Goal: Task Accomplishment & Management: Manage account settings

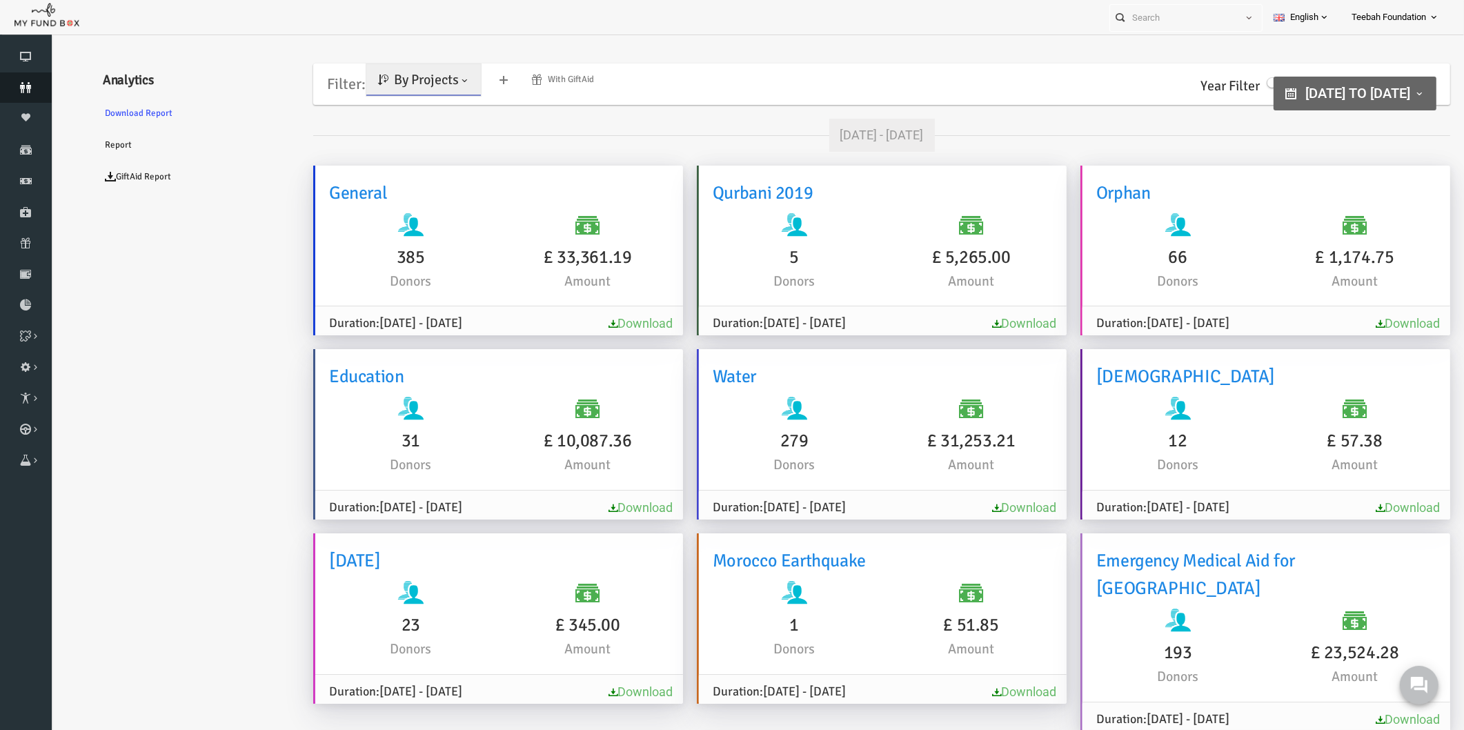
click at [25, 90] on icon at bounding box center [26, 87] width 52 height 11
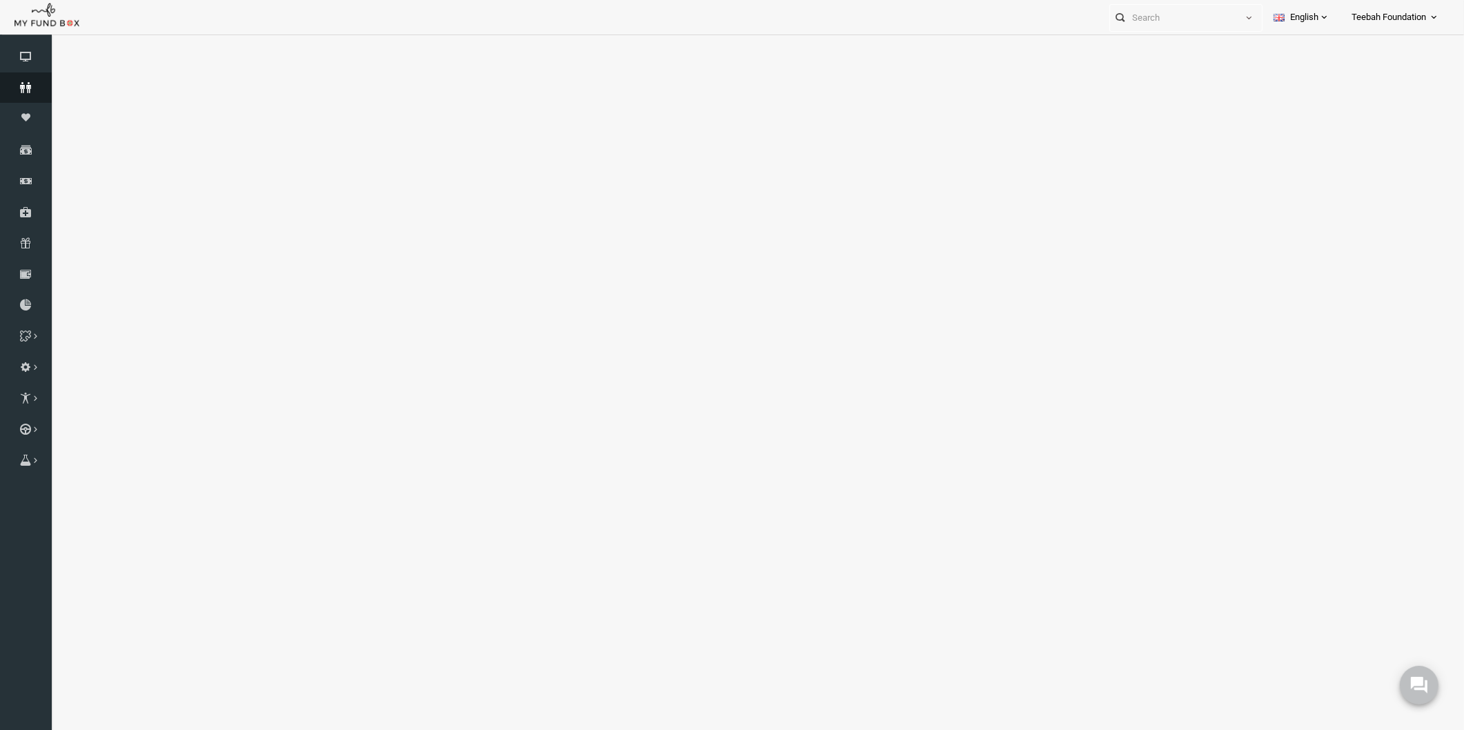
select select "100"
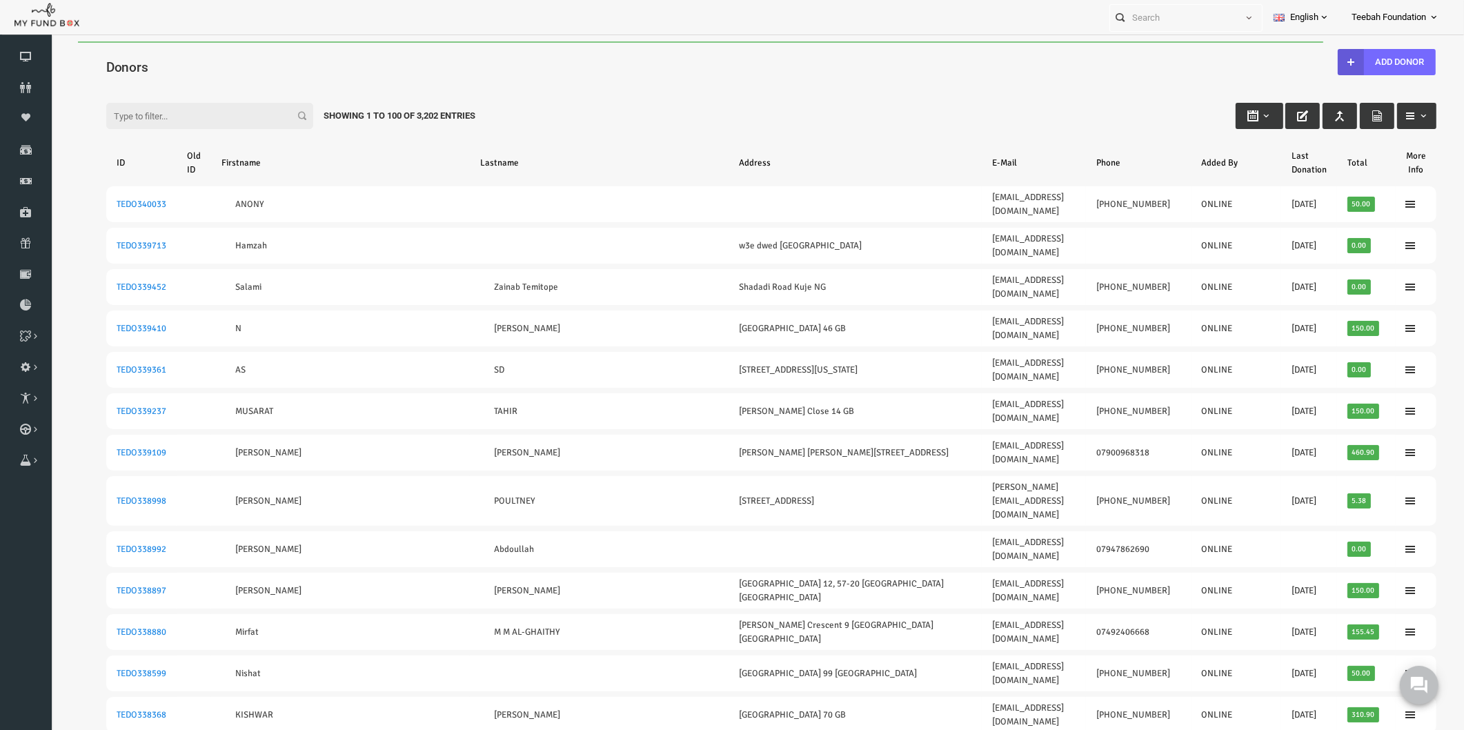
click at [152, 121] on input "Filter:" at bounding box center [181, 116] width 207 height 26
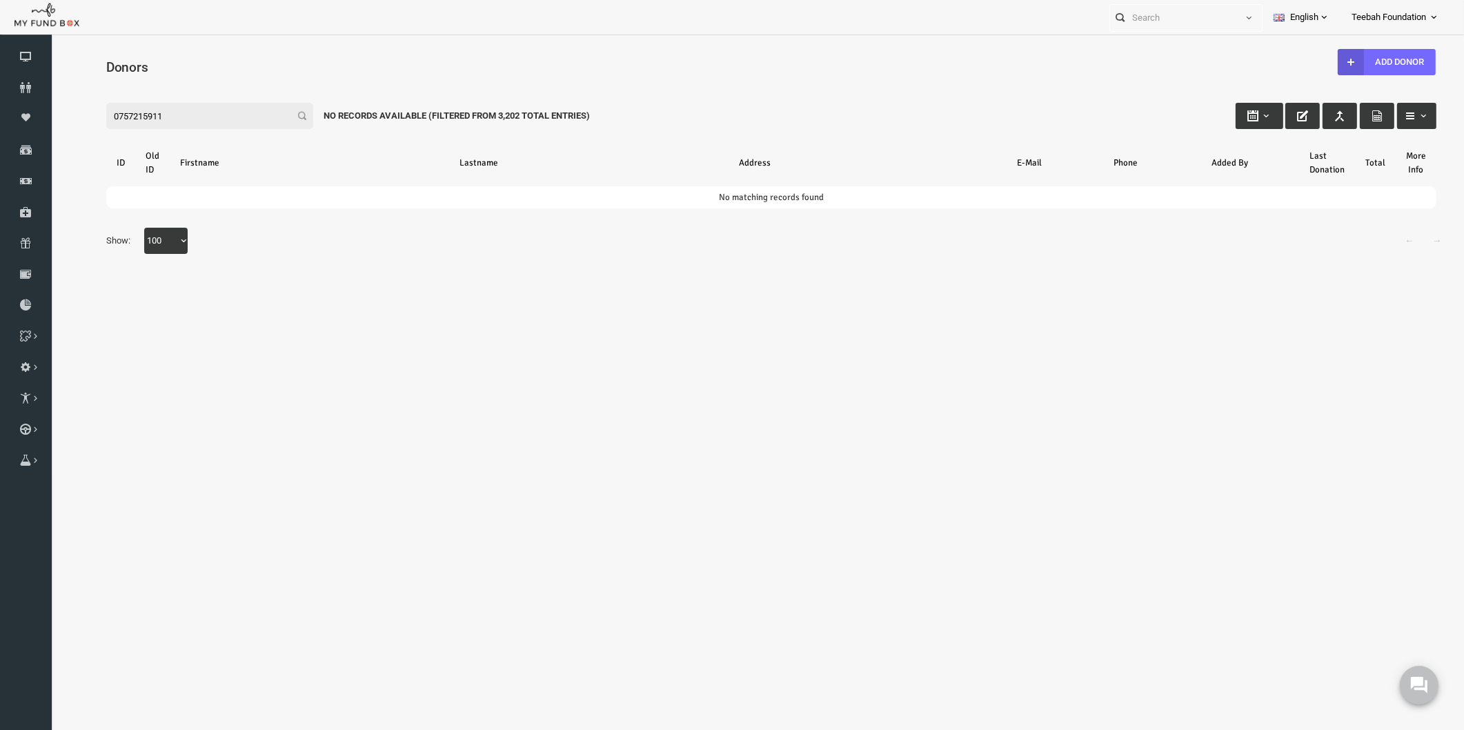
type input "07572159111"
drag, startPoint x: 155, startPoint y: 114, endPoint x: 48, endPoint y: 130, distance: 108.8
click at [50, 130] on html "Donor Not Found Beneficiary Not Found Partner Not Found!!!! Please Fill out thi…" at bounding box center [742, 390] width 1385 height 698
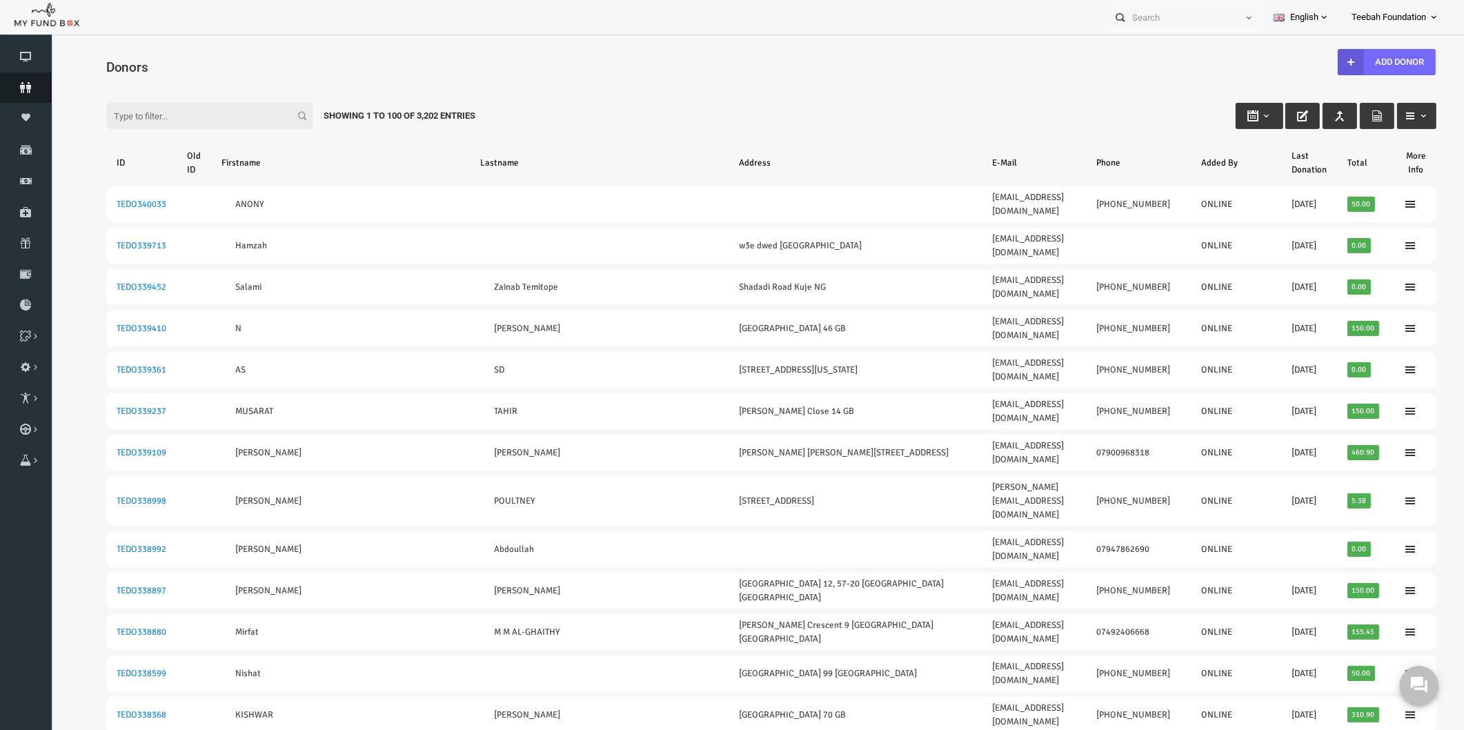
click at [28, 99] on link "Donors" at bounding box center [26, 87] width 52 height 30
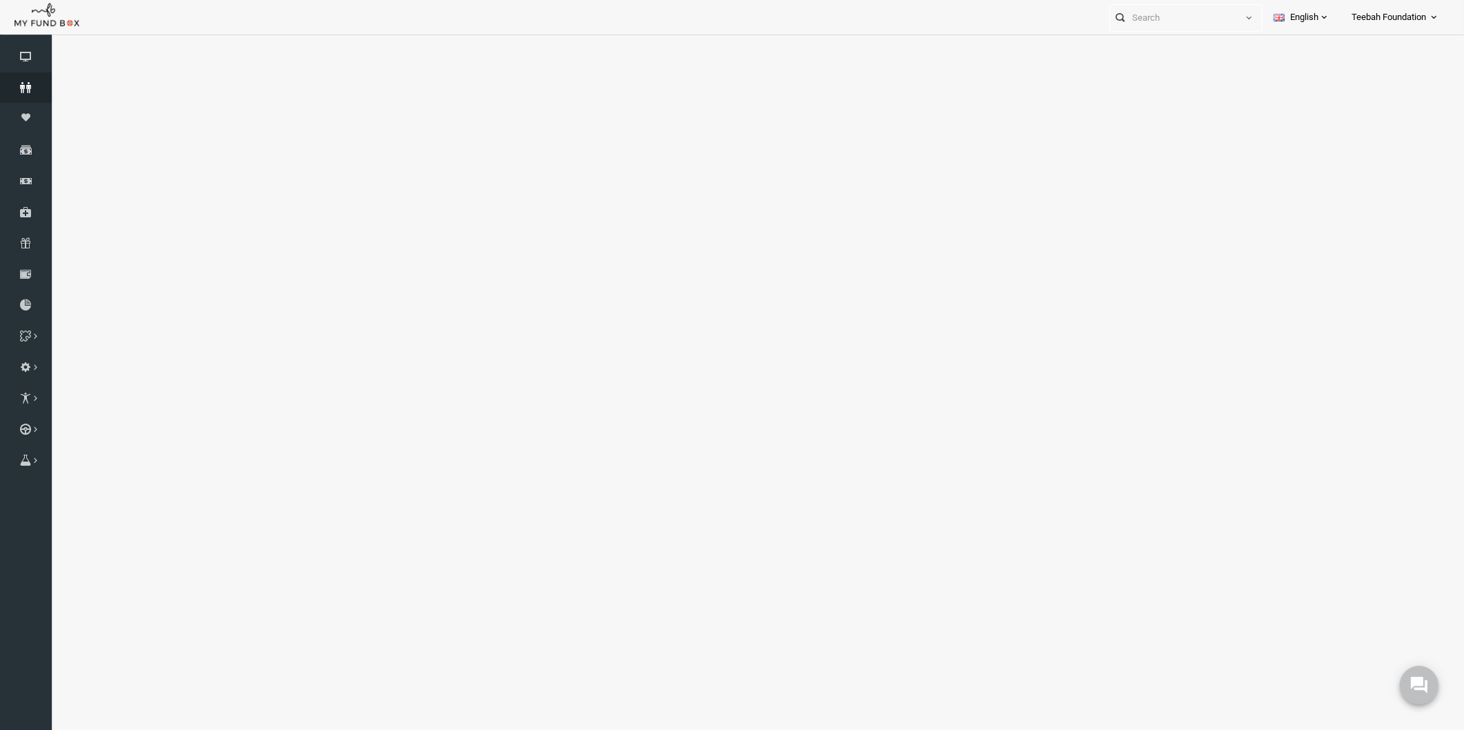
select select "100"
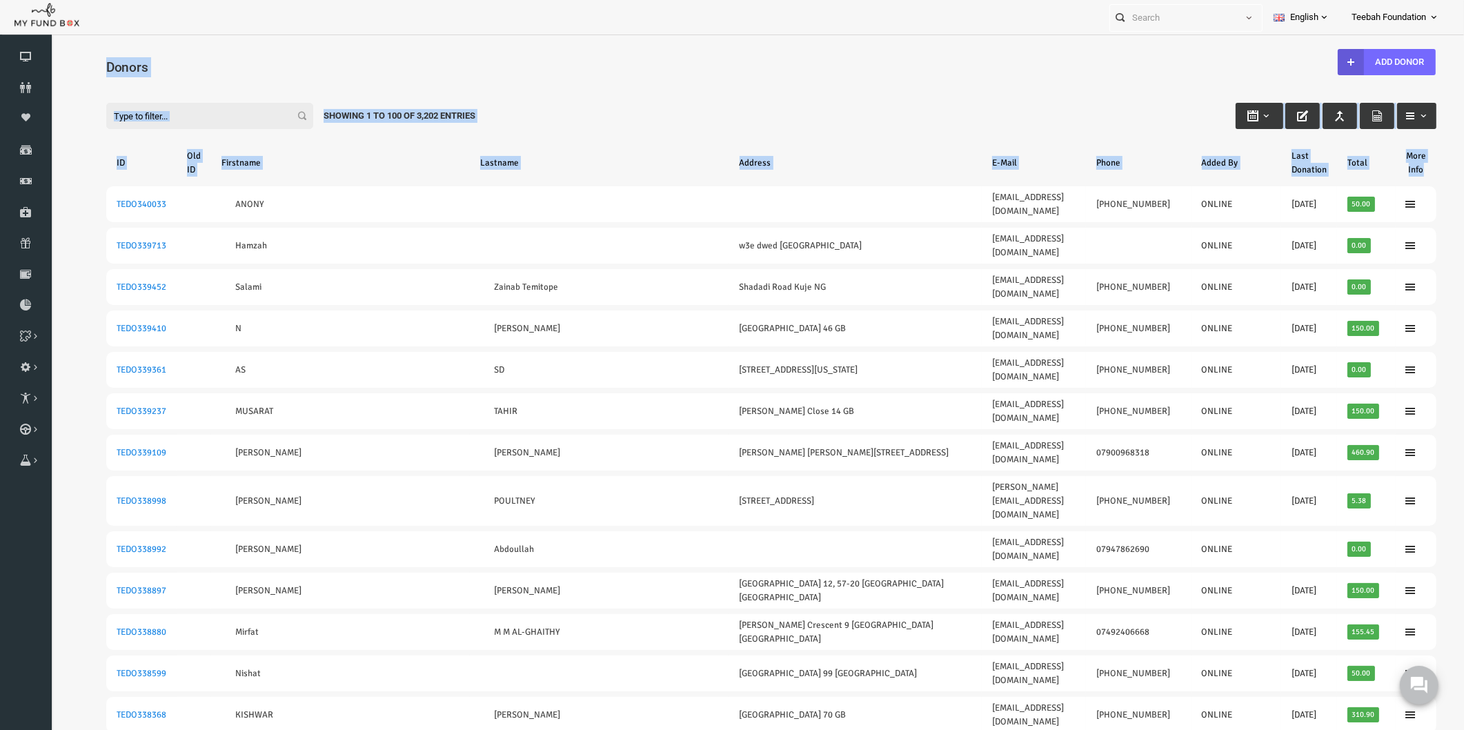
drag, startPoint x: 79, startPoint y: 64, endPoint x: 1397, endPoint y: 170, distance: 1321.6
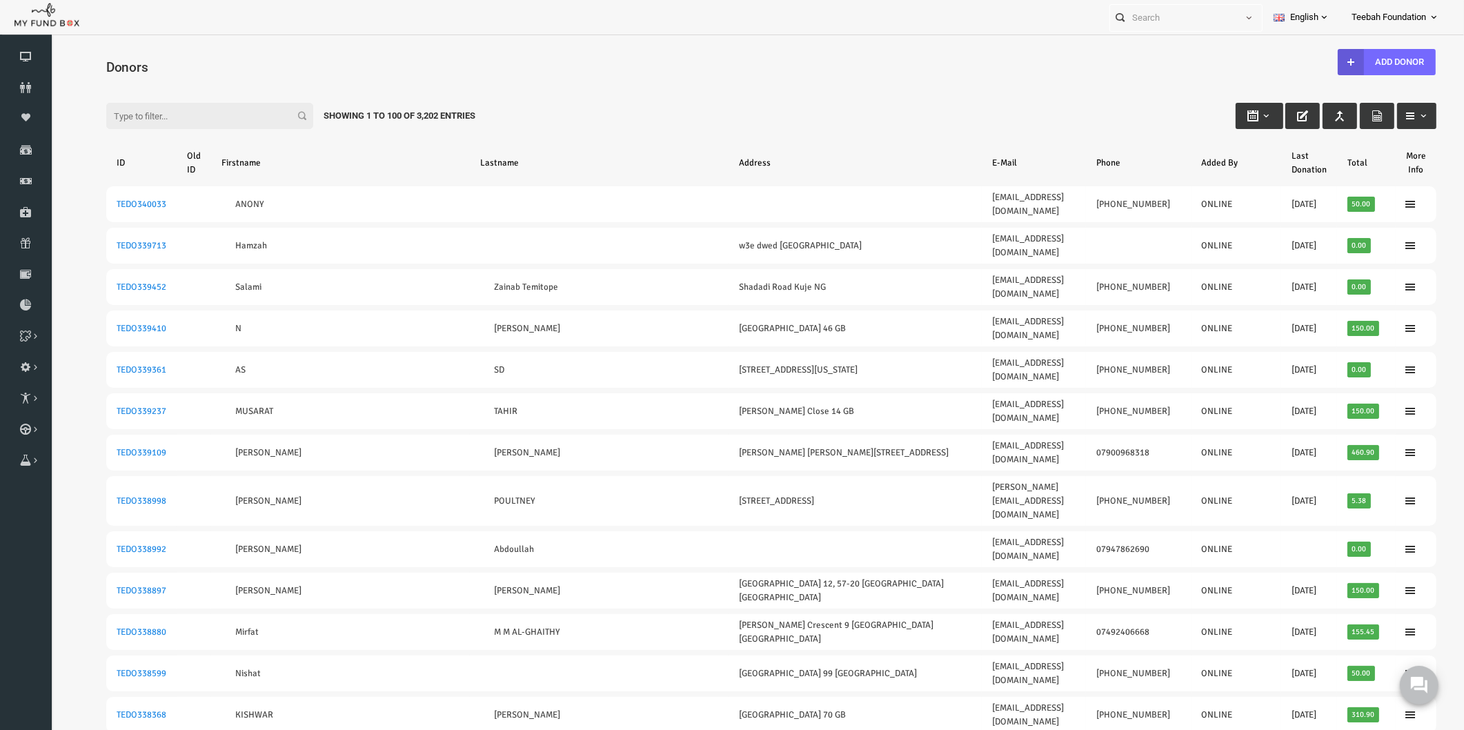
click at [231, 55] on div "Donors" at bounding box center [742, 65] width 1357 height 48
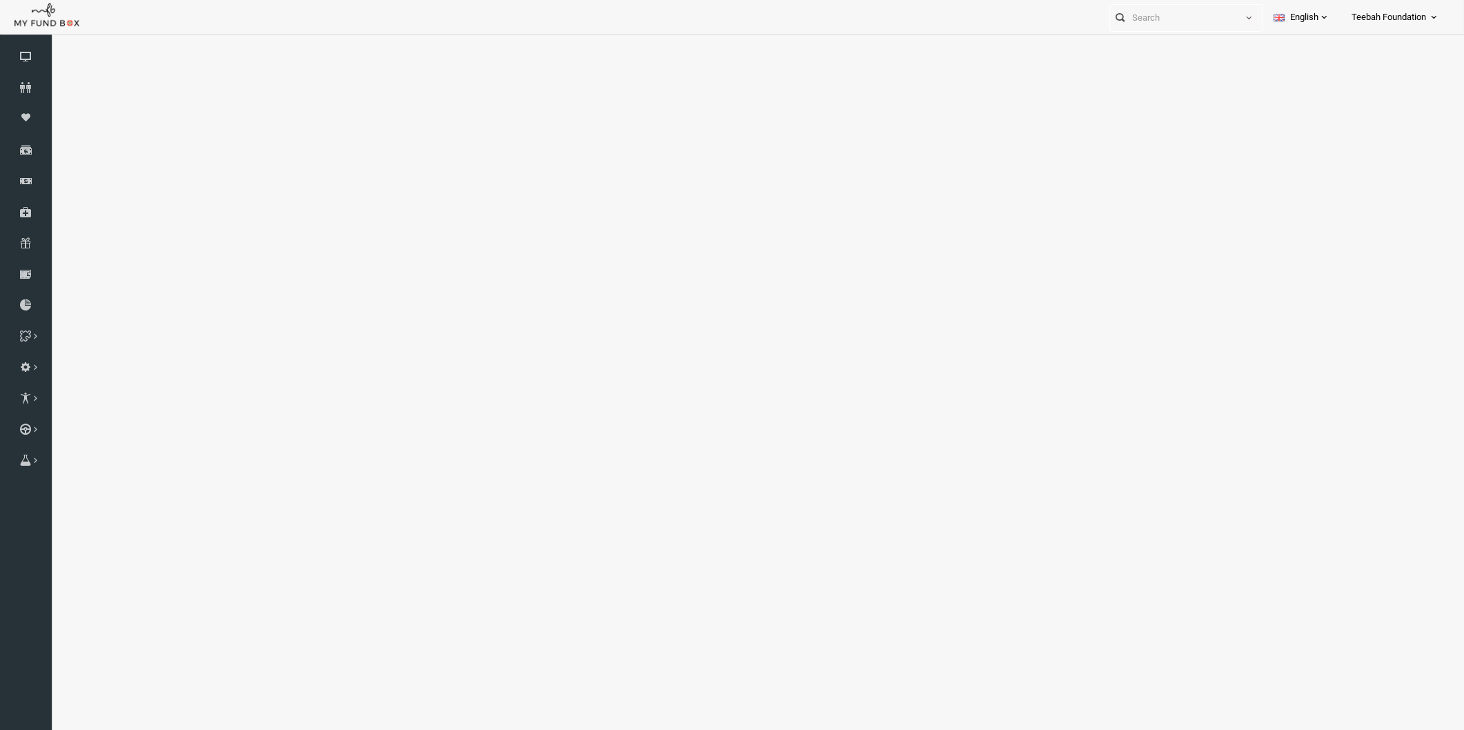
select select "100"
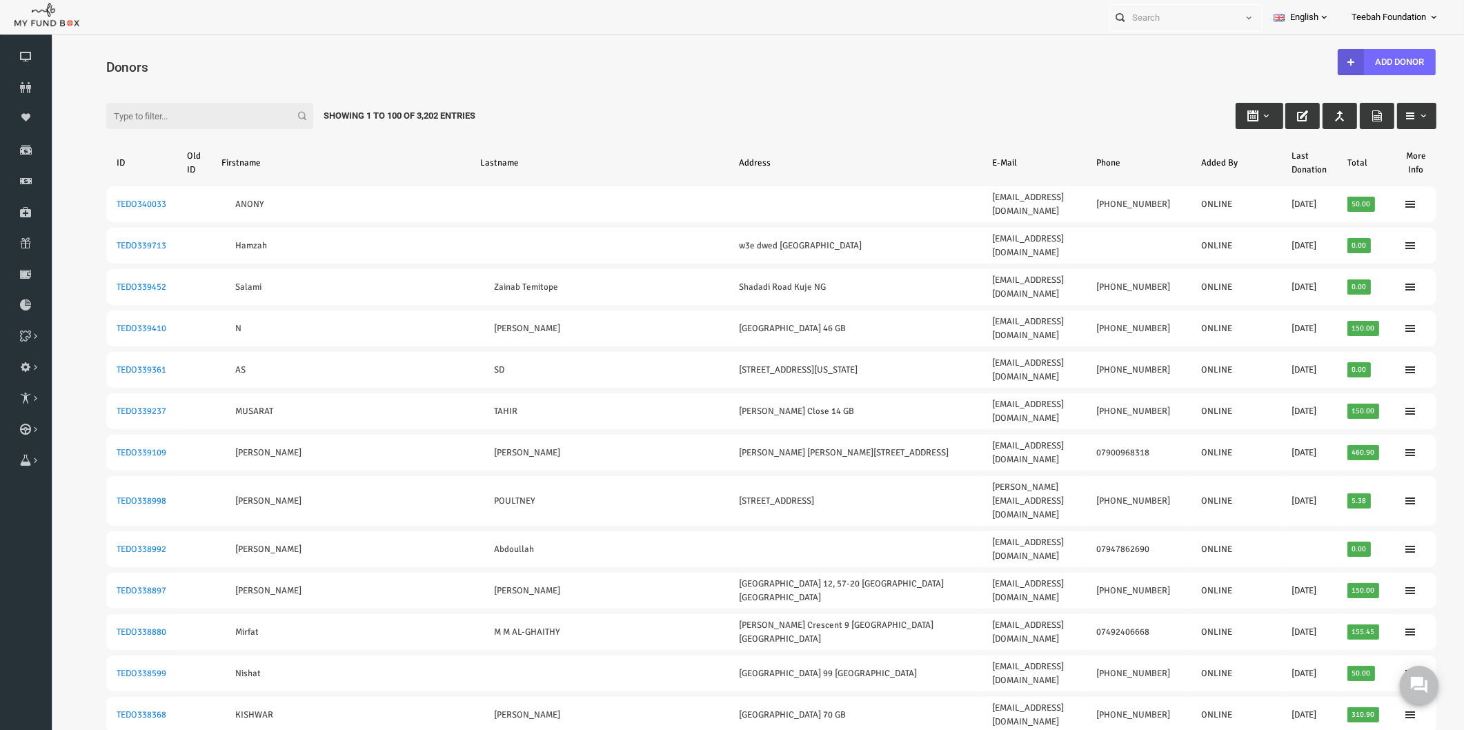
click at [119, 112] on input "Filter:" at bounding box center [181, 116] width 207 height 26
type input "0"
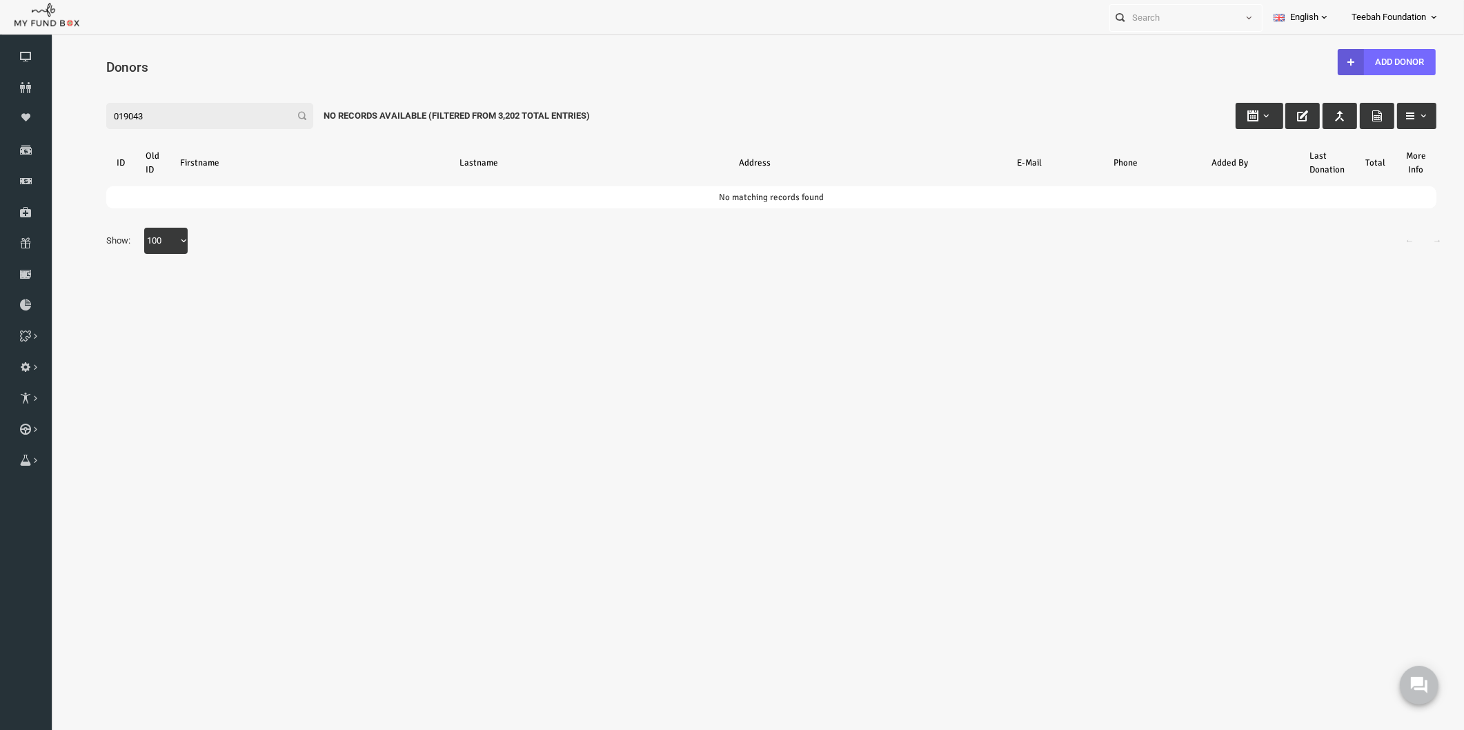
drag, startPoint x: 90, startPoint y: 120, endPoint x: 106, endPoint y: 159, distance: 42.7
click at [50, 118] on html "Donor Not Found Beneficiary Not Found Partner Not Found!!!! Please Fill out thi…" at bounding box center [742, 397] width 1385 height 713
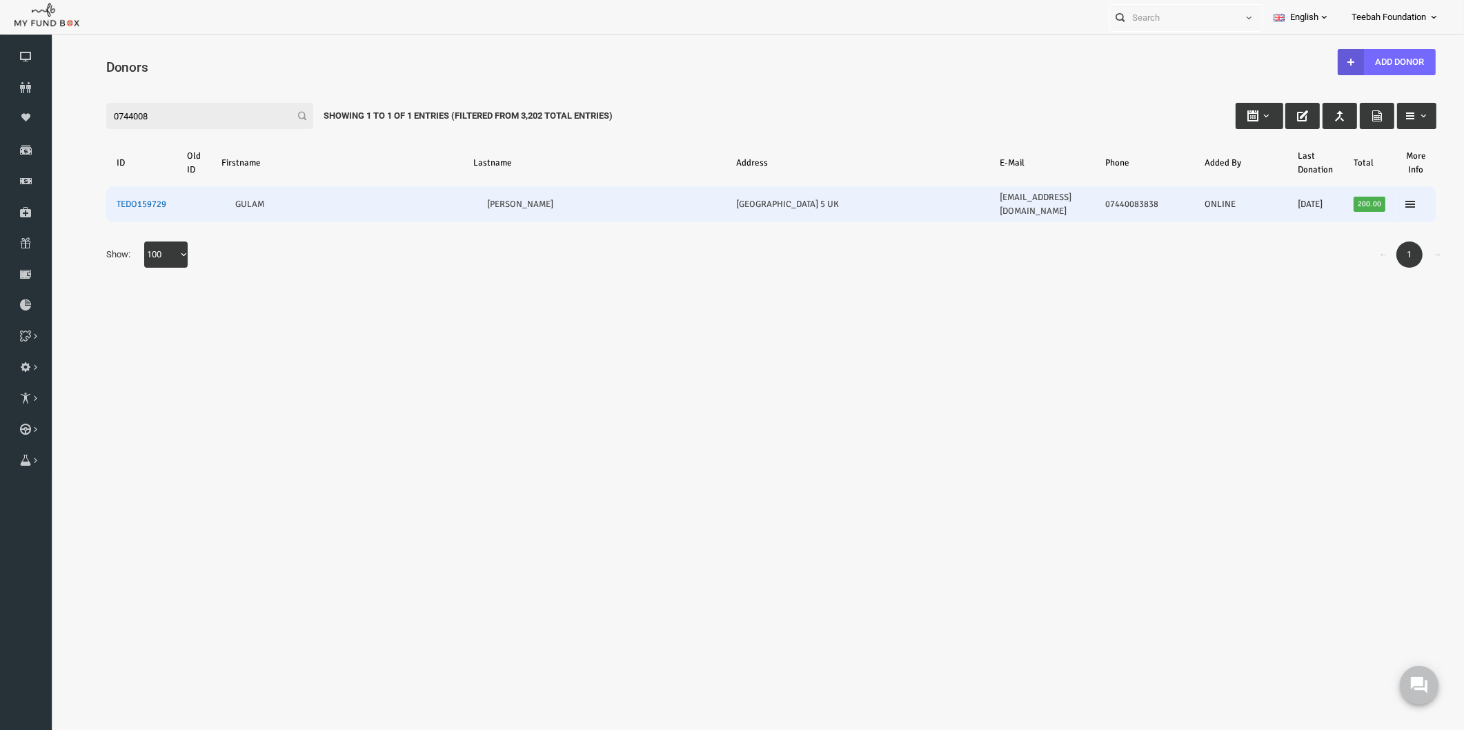
type input "0744008"
click at [96, 199] on link "TEDO159729" at bounding box center [113, 204] width 50 height 11
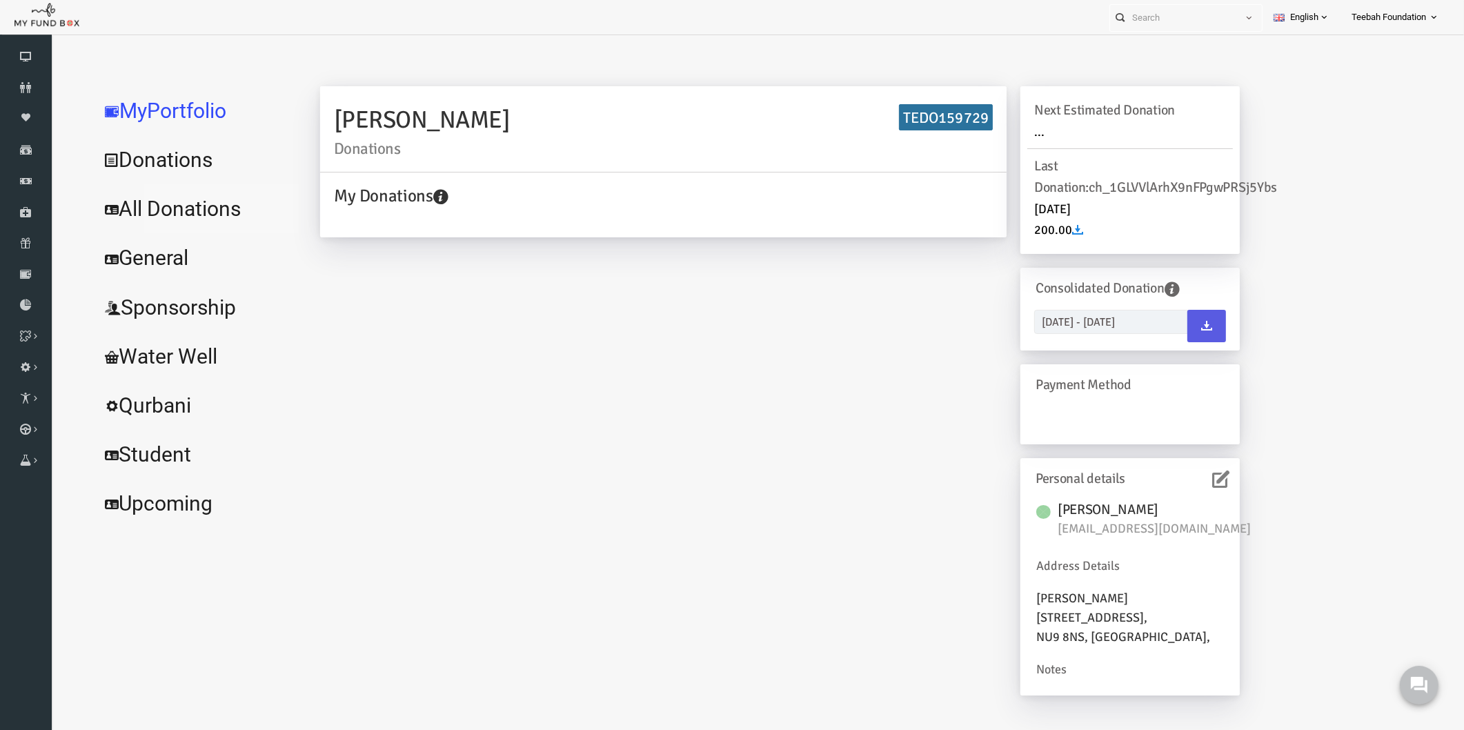
click at [150, 204] on link "All Donations" at bounding box center [167, 209] width 207 height 50
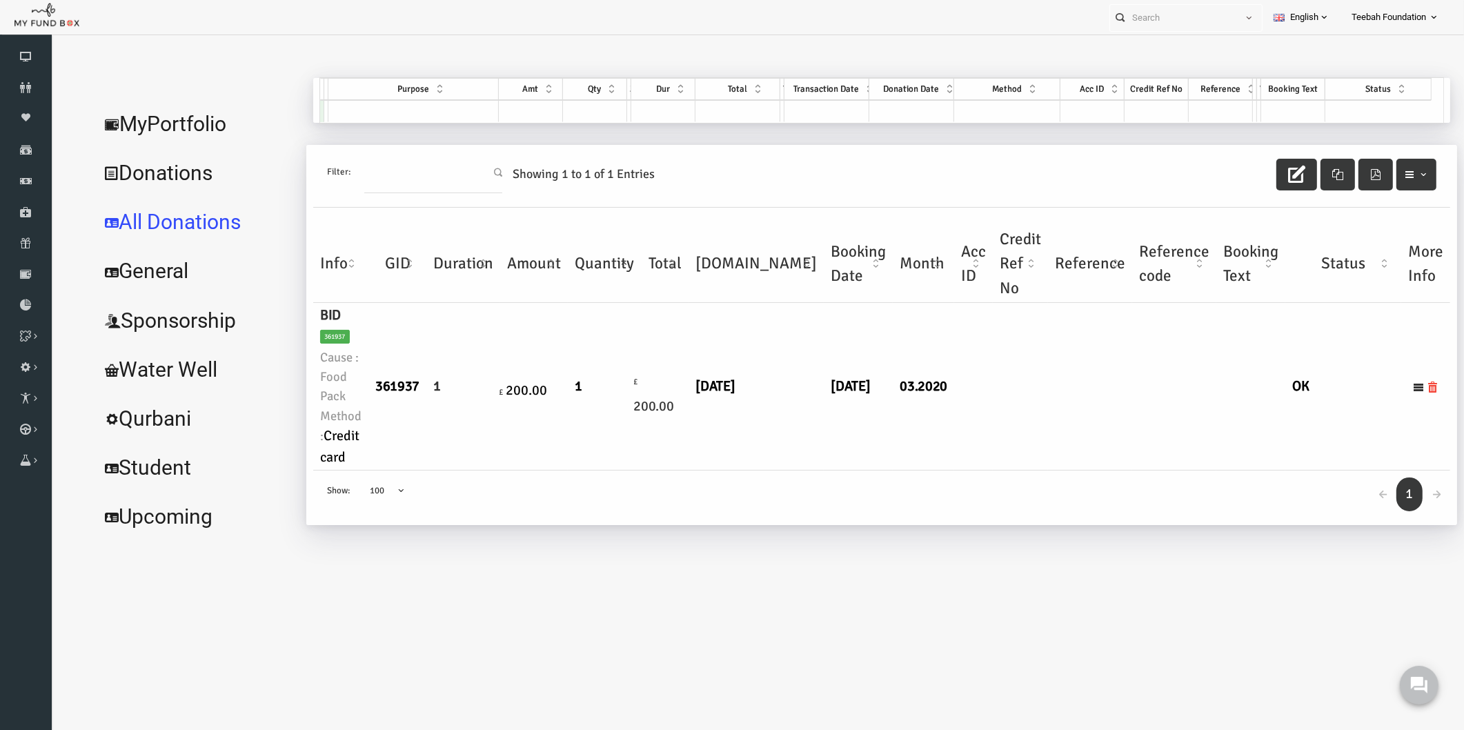
click at [683, 520] on div "[PERSON_NAME] Donations TEDO159729 My Donations Get free account credit Get fre…" at bounding box center [846, 309] width 1150 height 463
click at [141, 122] on link "MyPortfolio" at bounding box center [167, 124] width 207 height 50
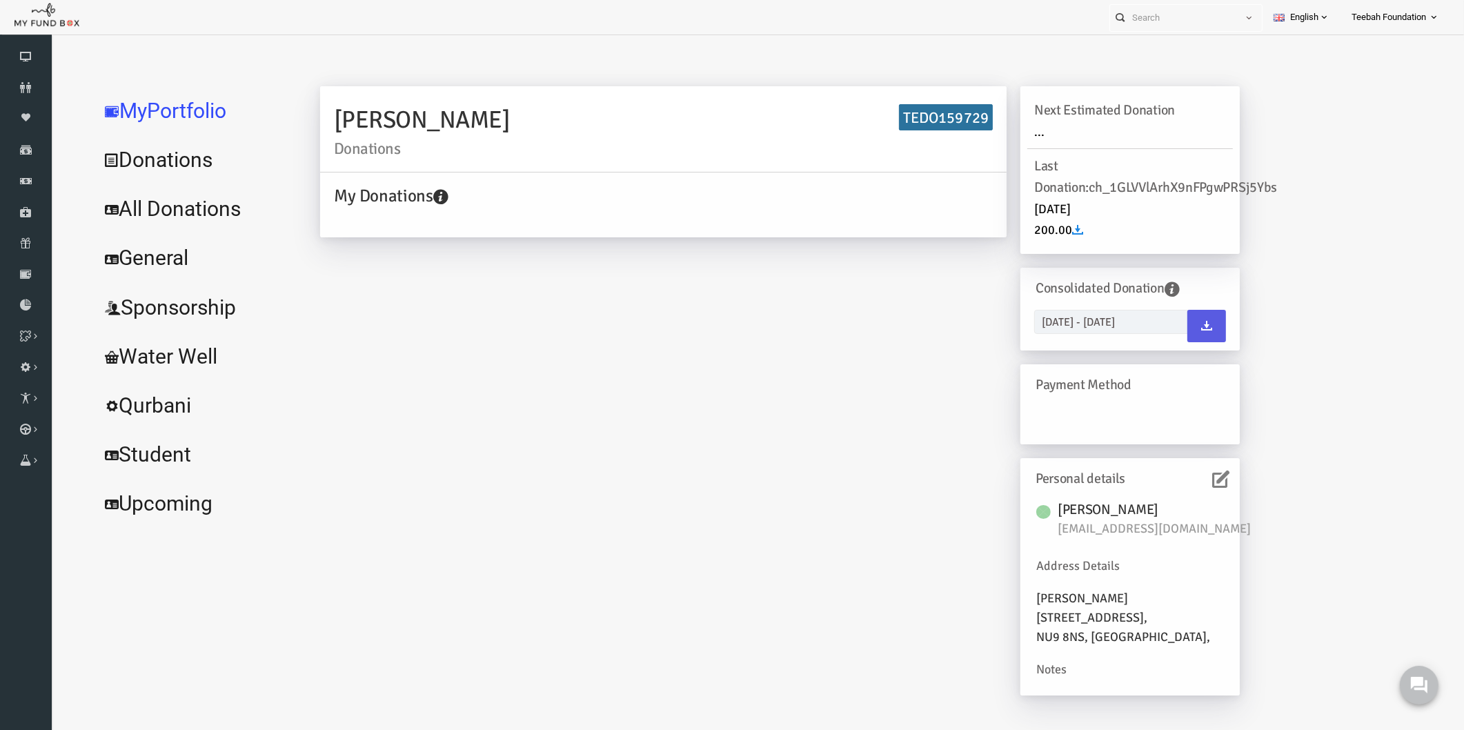
click at [516, 327] on div "[PERSON_NAME] Donations TEDO159729 My Donations Get free account credit Get fre…" at bounding box center [751, 397] width 947 height 623
click at [1204, 477] on div "Personal details" at bounding box center [1102, 478] width 206 height 27
click at [1194, 478] on icon at bounding box center [1192, 478] width 17 height 17
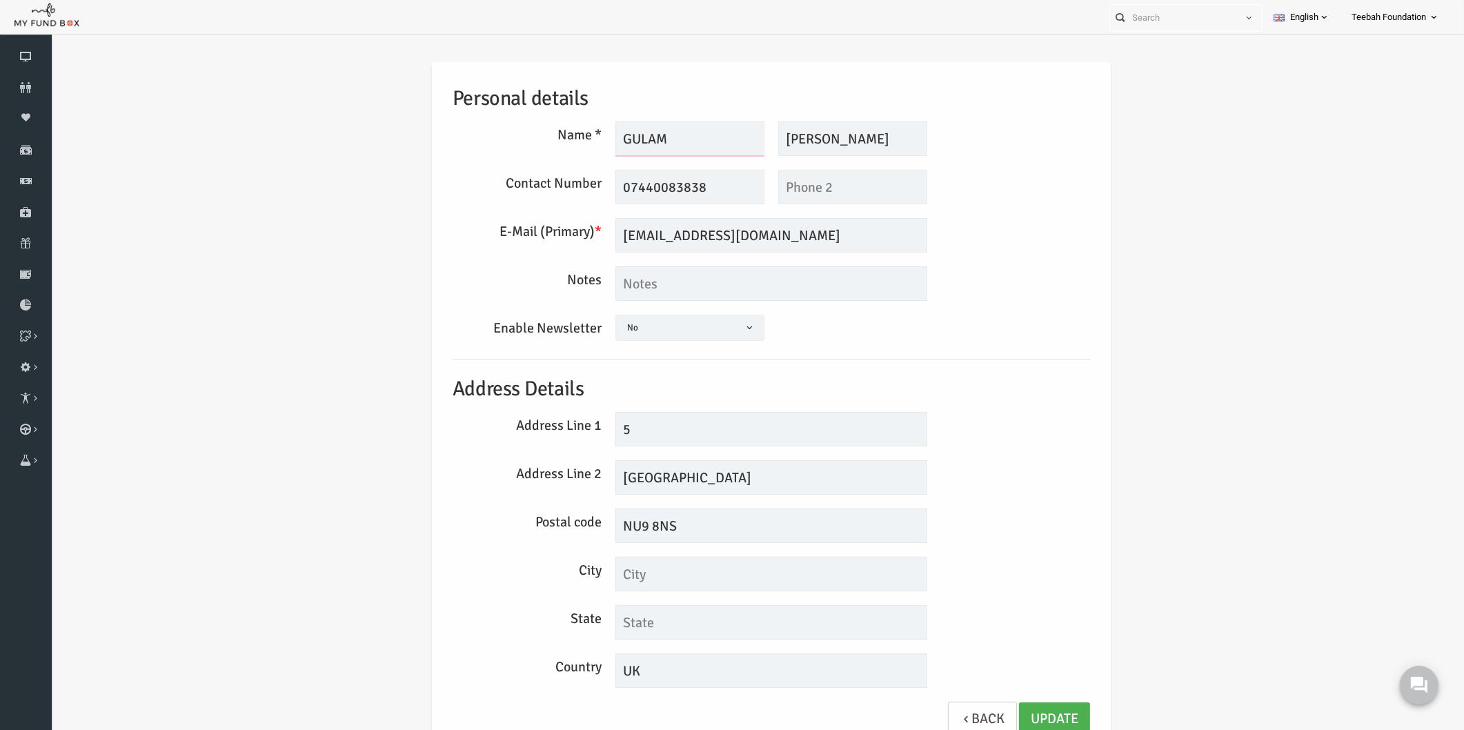
drag, startPoint x: 660, startPoint y: 148, endPoint x: 600, endPoint y: 157, distance: 60.6
click at [600, 157] on div "Personal details Name * GULAM Description allows upto maximum of 255 characters…" at bounding box center [742, 406] width 665 height 688
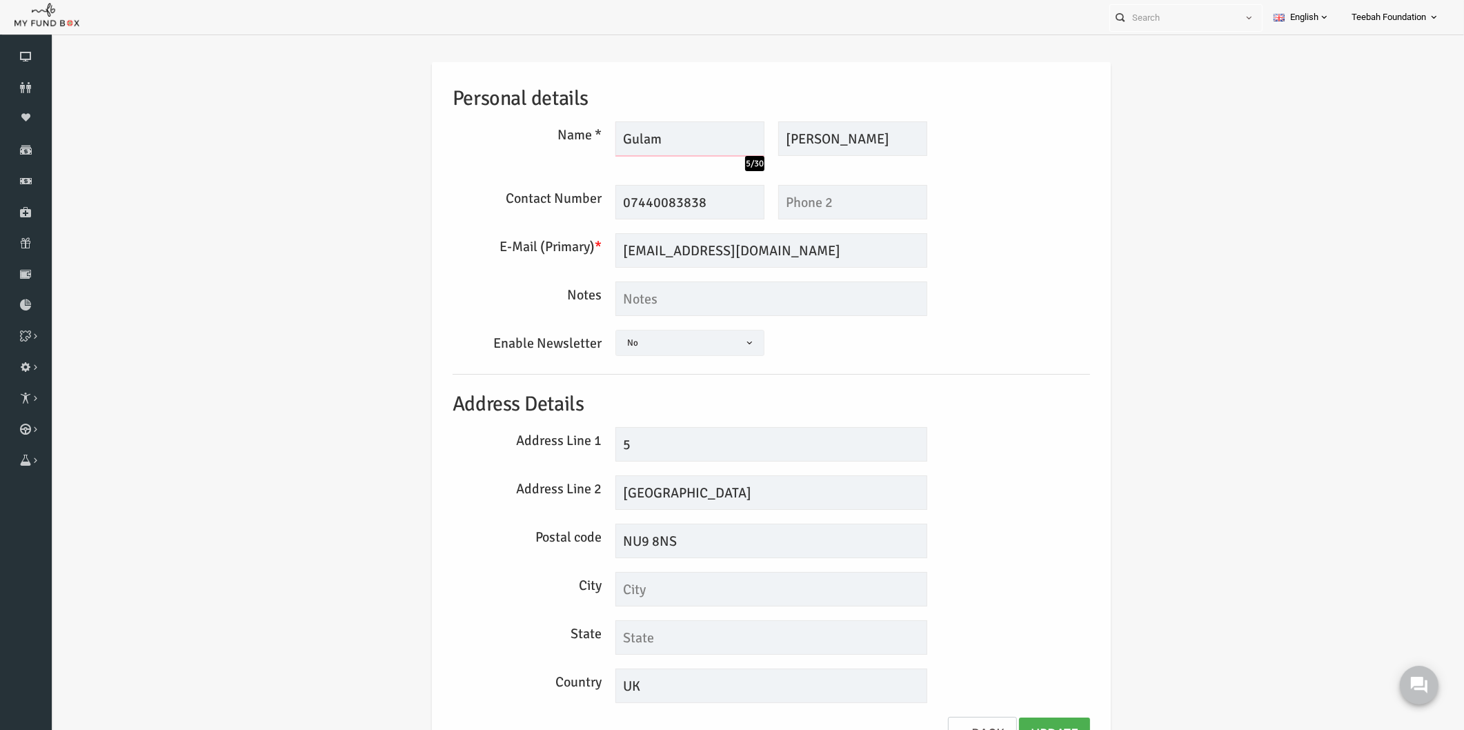
type input "Gulam"
drag, startPoint x: 820, startPoint y: 134, endPoint x: 761, endPoint y: 139, distance: 58.8
click at [761, 139] on input "[PERSON_NAME]" at bounding box center [824, 138] width 149 height 34
type input "[PERSON_NAME]"
click at [1023, 480] on div "Address Line 2 [GEOGRAPHIC_DATA]" at bounding box center [742, 492] width 651 height 34
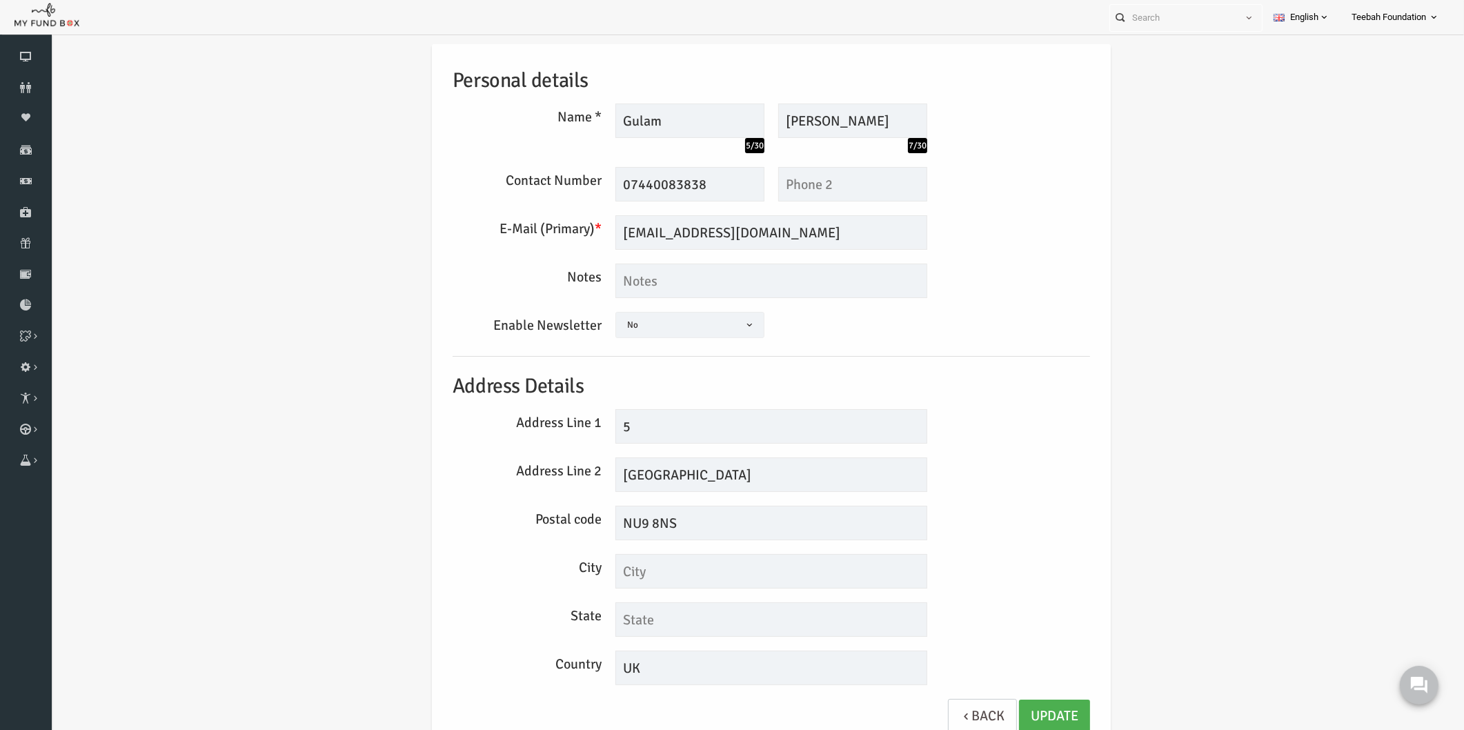
scroll to position [22, 0]
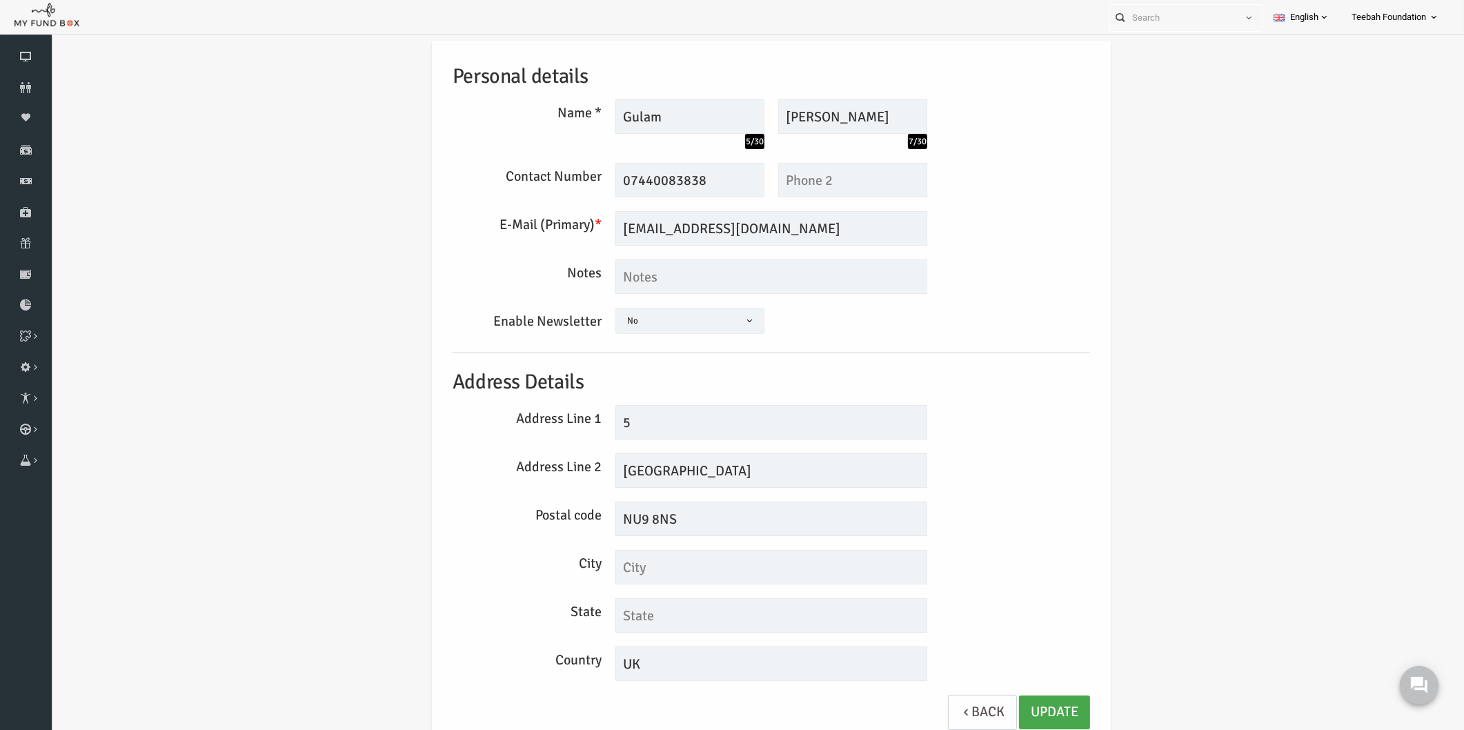
click at [1017, 705] on link "Update" at bounding box center [1025, 712] width 71 height 34
click at [1039, 408] on div "Address Line 1 5" at bounding box center [742, 422] width 651 height 34
click at [214, 193] on div "Personal details Name * Gulam 5/30 Description allows upto maximum of 255 chara…" at bounding box center [742, 395] width 1385 height 752
